Goal: Information Seeking & Learning: Learn about a topic

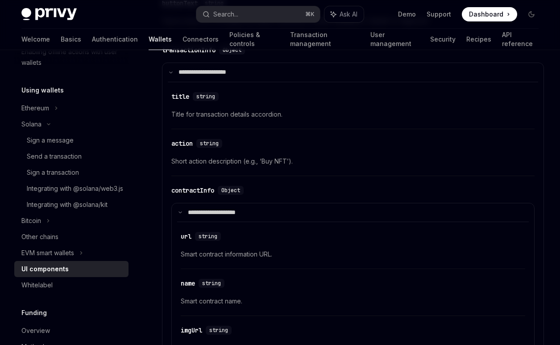
scroll to position [198, 0]
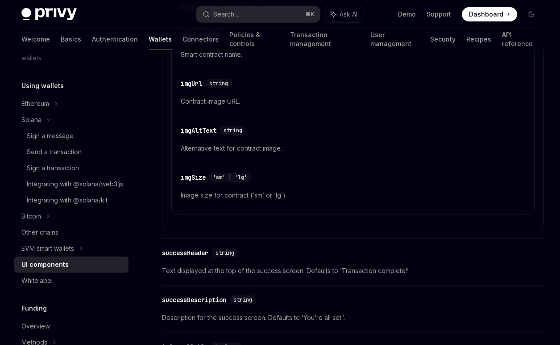
scroll to position [1562, 0]
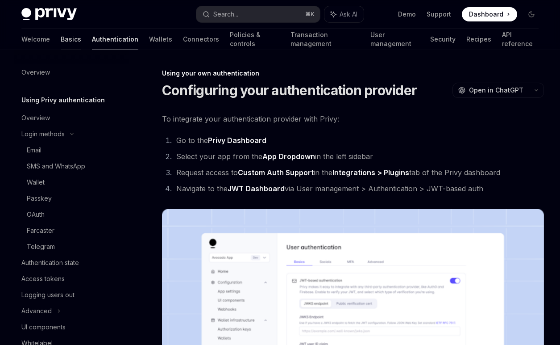
scroll to position [505, 0]
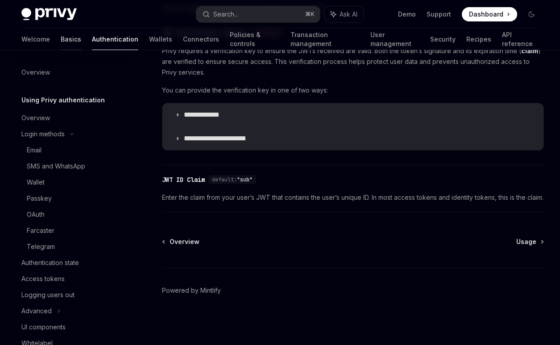
click at [61, 38] on link "Basics" at bounding box center [71, 39] width 21 height 21
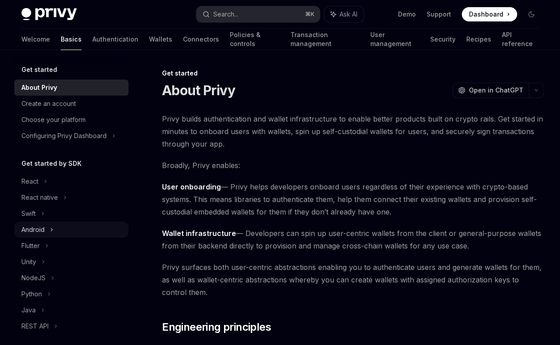
scroll to position [8, 0]
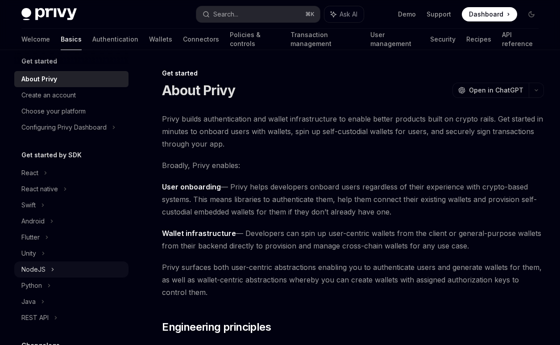
click at [50, 270] on div "NodeJS" at bounding box center [71, 269] width 114 height 16
type textarea "*"
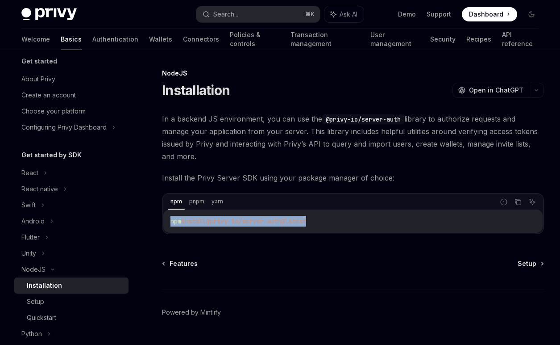
drag, startPoint x: 345, startPoint y: 222, endPoint x: 156, endPoint y: 222, distance: 189.7
click at [163, 222] on div "npm install @privy-io/server-auth@latest" at bounding box center [352, 220] width 379 height 23
copy span "npm install @privy-io/server-auth@latest"
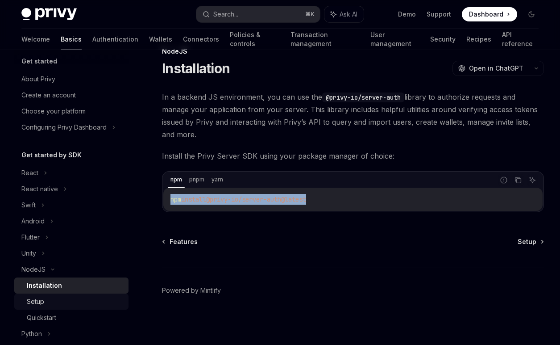
click at [71, 299] on div "Setup" at bounding box center [75, 301] width 96 height 11
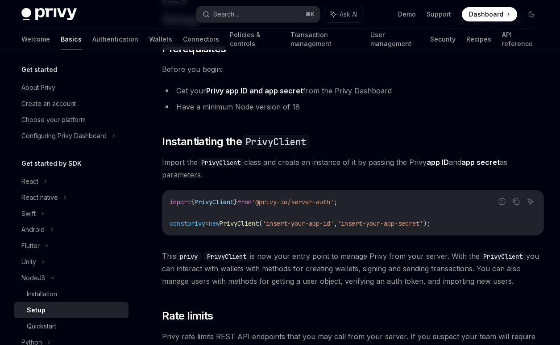
scroll to position [72, 0]
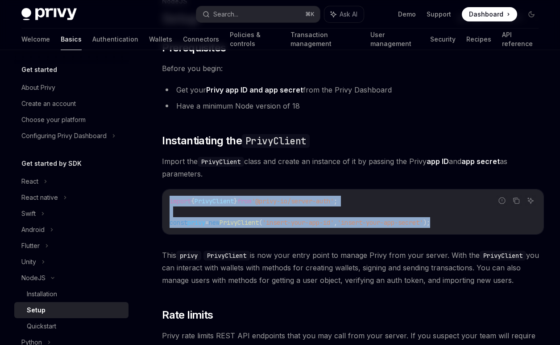
drag, startPoint x: 238, startPoint y: 194, endPoint x: 484, endPoint y: 226, distance: 247.5
click at [484, 226] on div "import { PrivyClient } from '@privy-io/server-auth' ; const privy = new PrivyCl…" at bounding box center [352, 211] width 381 height 45
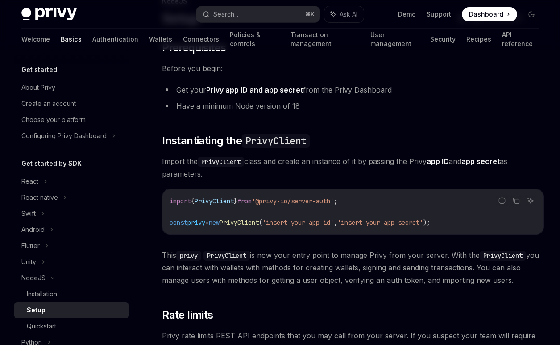
click at [484, 226] on code "import { PrivyClient } from '@privy-io/server-auth' ; const privy = new PrivyCl…" at bounding box center [353, 211] width 367 height 32
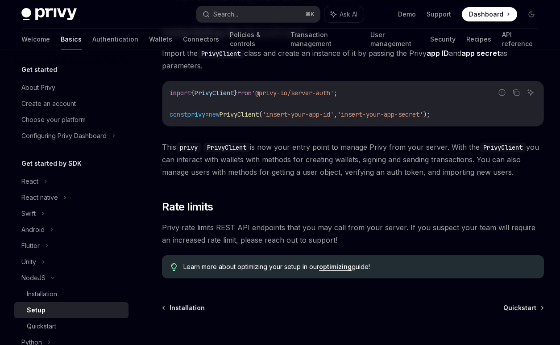
scroll to position [135, 0]
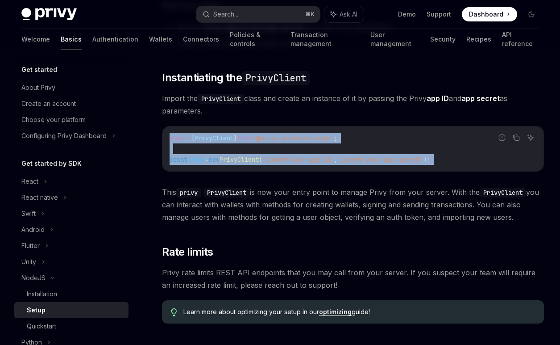
drag, startPoint x: 165, startPoint y: 132, endPoint x: 470, endPoint y: 169, distance: 307.1
click at [470, 169] on div "import { PrivyClient } from '@privy-io/server-auth' ; const privy = new PrivyCl…" at bounding box center [352, 148] width 381 height 45
copy code "import { PrivyClient } from '@privy-io/server-auth' ; const privy = new PrivyCl…"
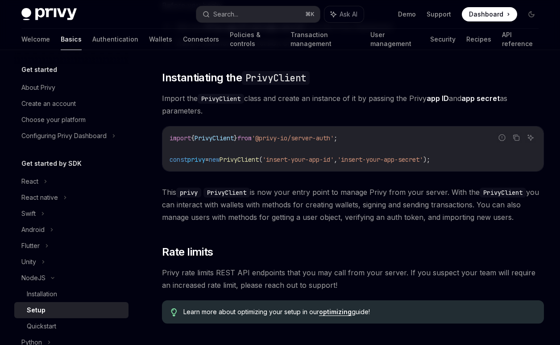
click at [268, 218] on span "This privy PrivyClient is now your entry point to manage Privy from your server…" at bounding box center [353, 204] width 382 height 37
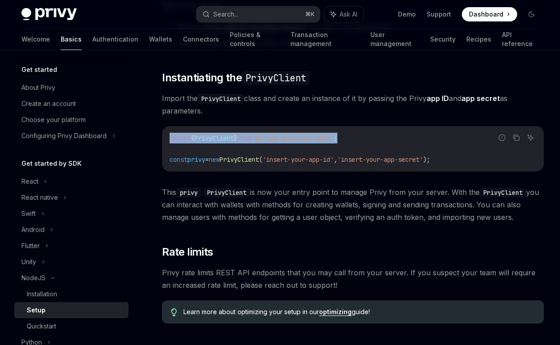
drag, startPoint x: 357, startPoint y: 139, endPoint x: 157, endPoint y: 139, distance: 200.4
click at [162, 139] on div "import { PrivyClient } from '@privy-io/server-auth' ; const privy = new PrivyCl…" at bounding box center [352, 148] width 381 height 45
copy span "import { PrivyClient } from '@privy-io/server-auth' ;"
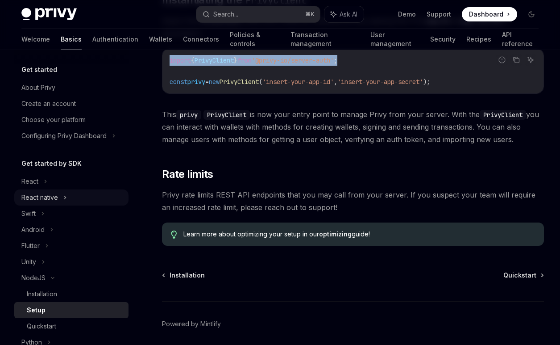
scroll to position [24, 0]
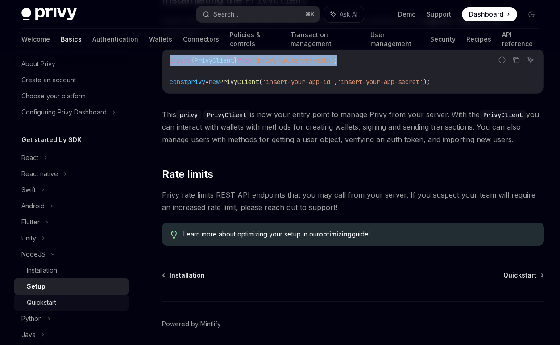
click at [71, 295] on link "Quickstart" at bounding box center [71, 302] width 114 height 16
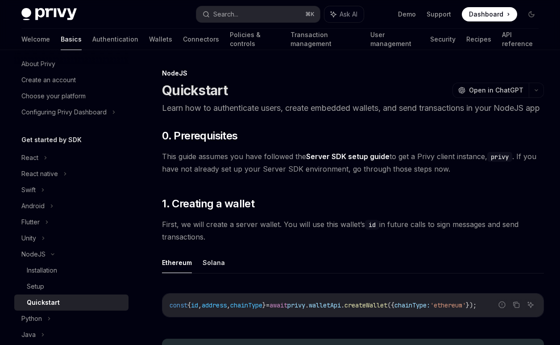
click at [348, 161] on link "Server SDK setup guide" at bounding box center [347, 156] width 83 height 9
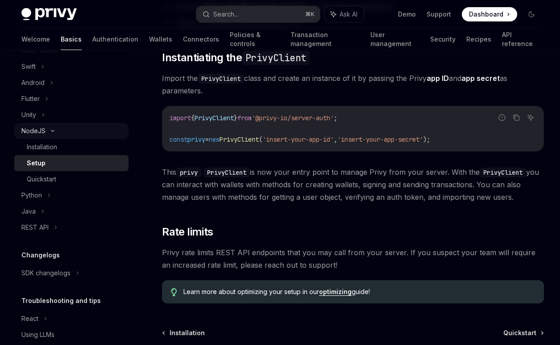
scroll to position [148, 0]
click at [70, 181] on div "Quickstart" at bounding box center [75, 178] width 96 height 11
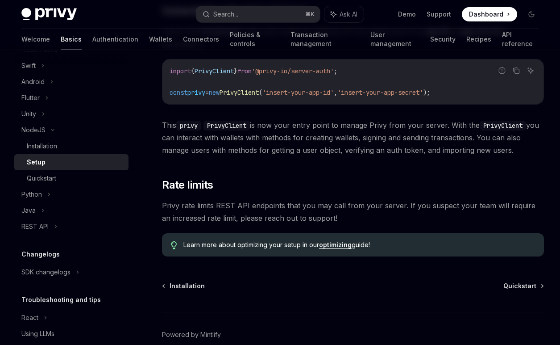
scroll to position [179, 0]
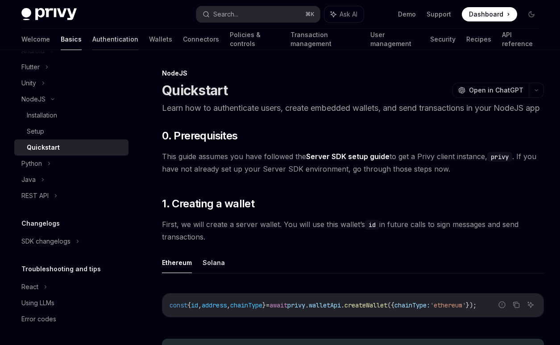
click at [92, 42] on link "Authentication" at bounding box center [115, 39] width 46 height 21
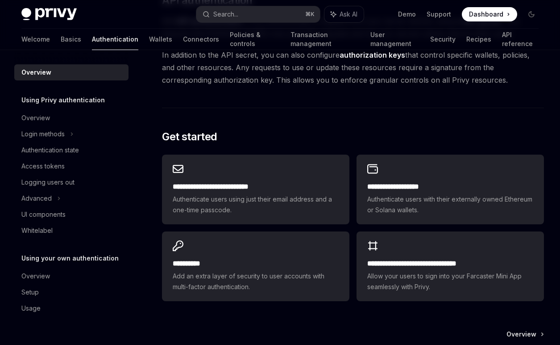
scroll to position [688, 0]
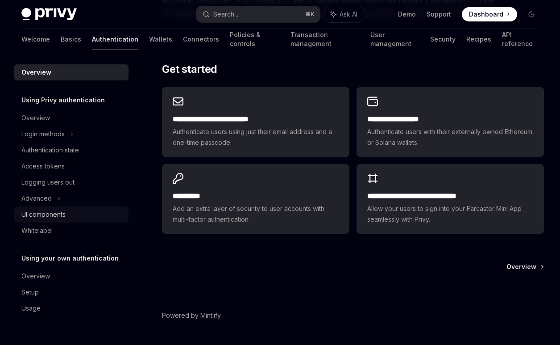
click at [58, 214] on div "UI components" at bounding box center [43, 214] width 44 height 11
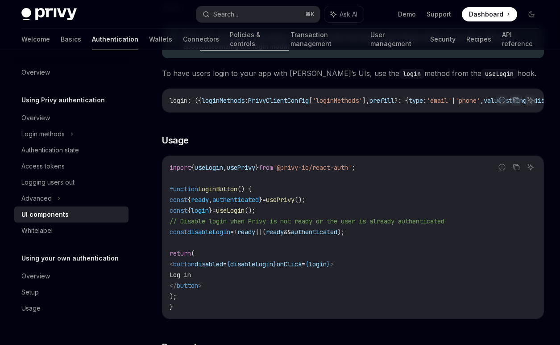
scroll to position [525, 0]
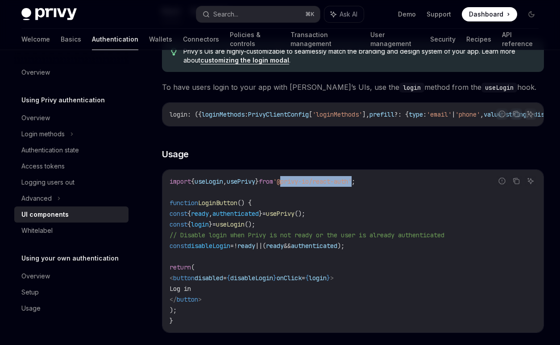
drag, startPoint x: 305, startPoint y: 181, endPoint x: 381, endPoint y: 181, distance: 75.4
click at [352, 181] on span "'@privy-io/react-auth'" at bounding box center [312, 181] width 79 height 8
copy span "@privy-io/react-auth"
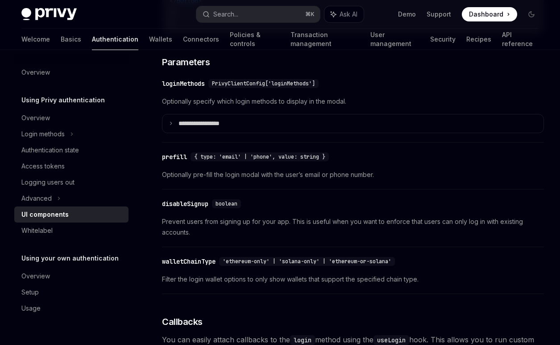
scroll to position [777, 0]
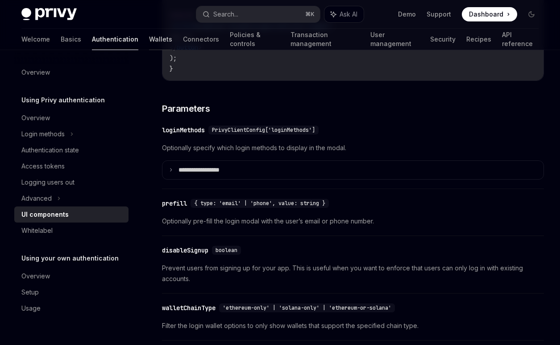
click at [149, 34] on link "Wallets" at bounding box center [160, 39] width 23 height 21
type textarea "*"
